Goal: Information Seeking & Learning: Learn about a topic

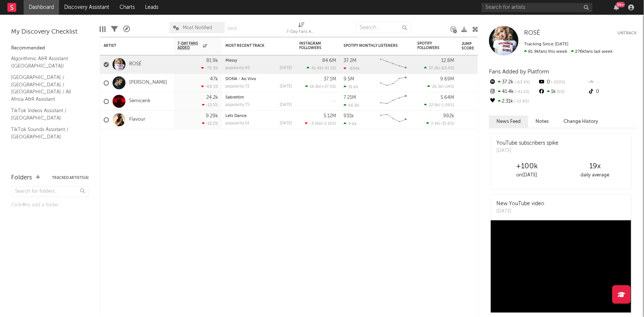
click at [506, 1] on div "99 +" at bounding box center [558, 7] width 155 height 15
click at [508, 7] on input "text" at bounding box center [536, 7] width 111 height 9
click at [505, 3] on input "text" at bounding box center [536, 7] width 111 height 9
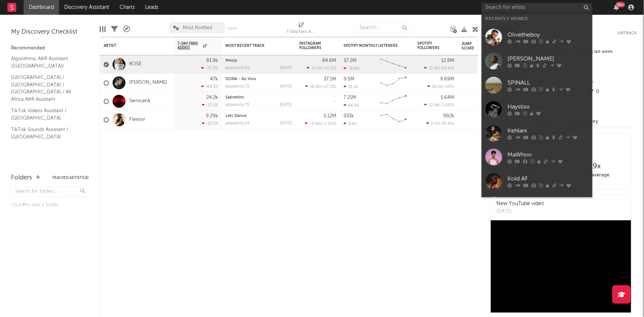
click at [521, 34] on div "Olivetheboy" at bounding box center [547, 34] width 81 height 9
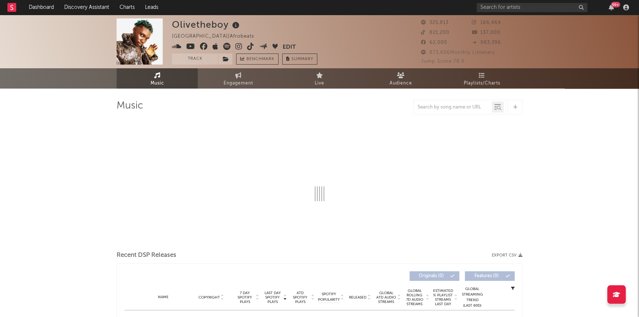
select select "6m"
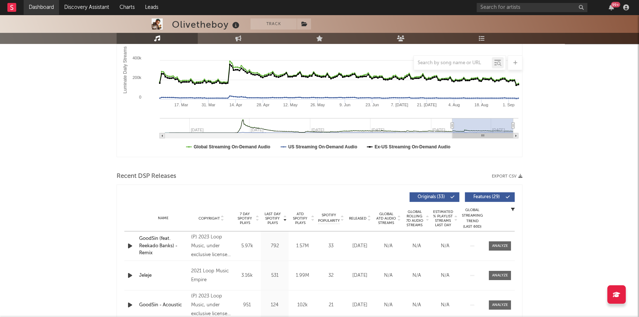
scroll to position [67, 0]
